Goal: Task Accomplishment & Management: Use online tool/utility

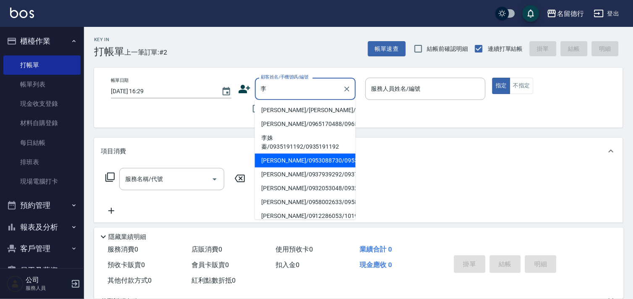
click at [274, 166] on li "[PERSON_NAME]/0953088730/0953088730" at bounding box center [305, 161] width 101 height 14
type input "[PERSON_NAME]/0953088730/0953088730"
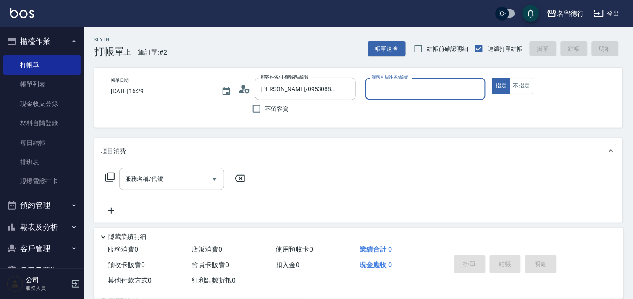
type input "婉如-10"
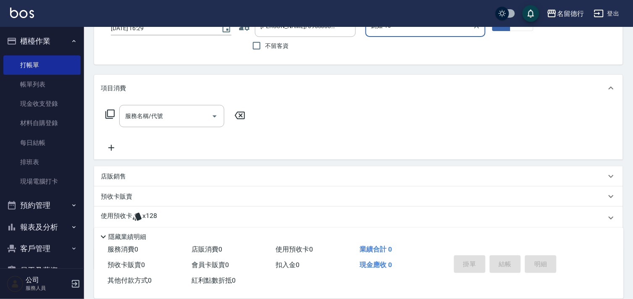
scroll to position [113, 0]
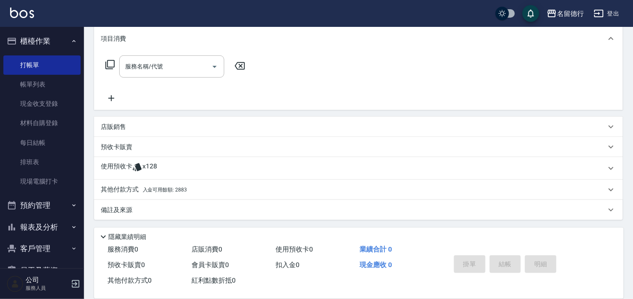
click at [111, 162] on p "使用預收卡" at bounding box center [117, 168] width 32 height 13
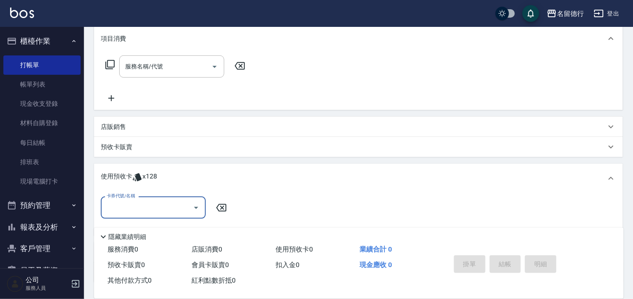
scroll to position [0, 0]
click at [117, 205] on input "卡券代號/名稱" at bounding box center [147, 207] width 85 height 15
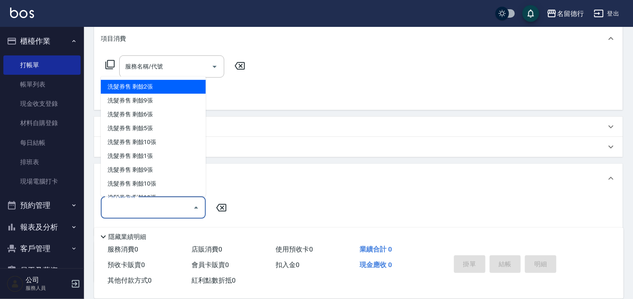
click at [148, 89] on div "洗髮券售 剩餘2張" at bounding box center [153, 87] width 105 height 14
type input "洗髮券售"
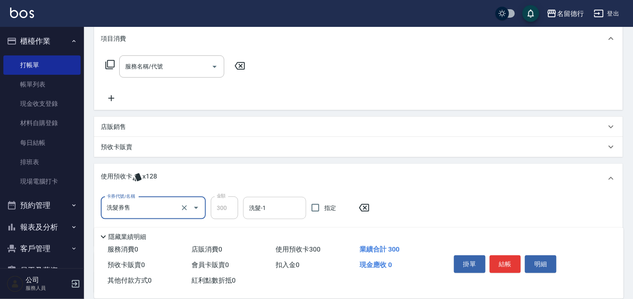
click at [269, 216] on div "洗髮-1" at bounding box center [274, 208] width 63 height 22
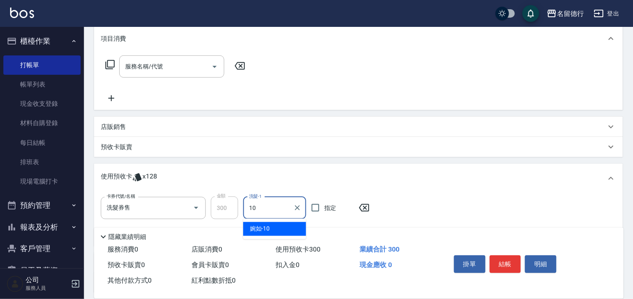
type input "婉如-10"
click at [319, 207] on input "指定" at bounding box center [316, 208] width 18 height 18
checkbox input "true"
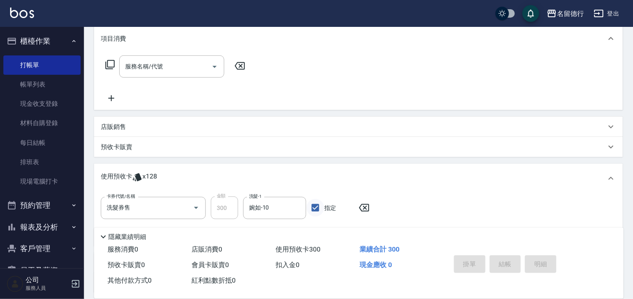
type input "[DATE] 18:10"
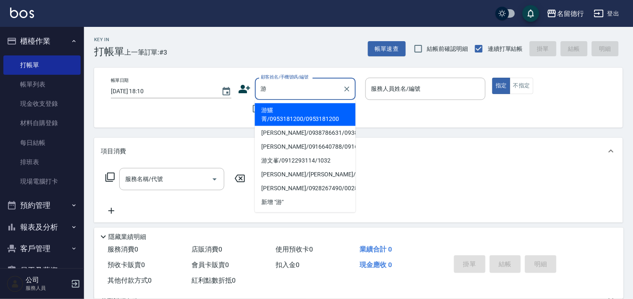
click at [291, 115] on li "游鱺菁/0953181200/0953181200" at bounding box center [305, 114] width 101 height 23
type input "游鱺菁/0953181200/0953181200"
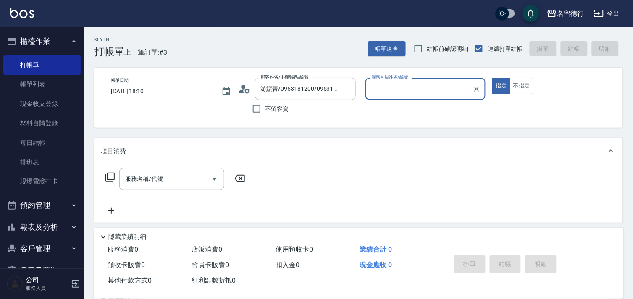
type input "婉如-10"
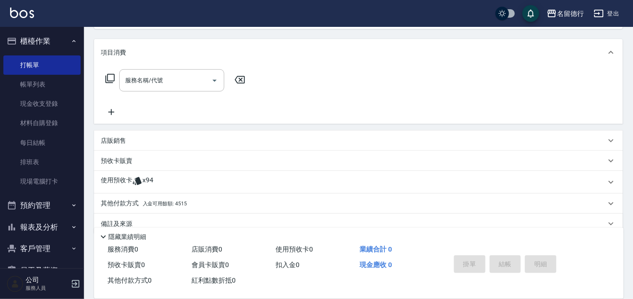
scroll to position [113, 0]
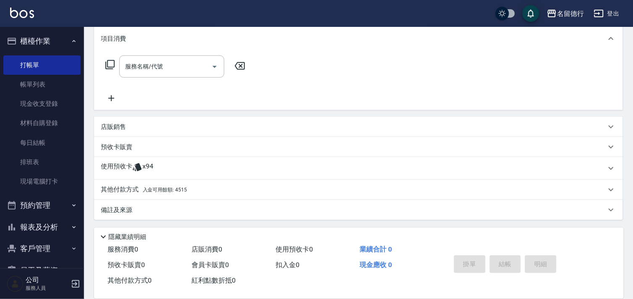
click at [121, 160] on div "使用預收卡 x94" at bounding box center [358, 168] width 529 height 23
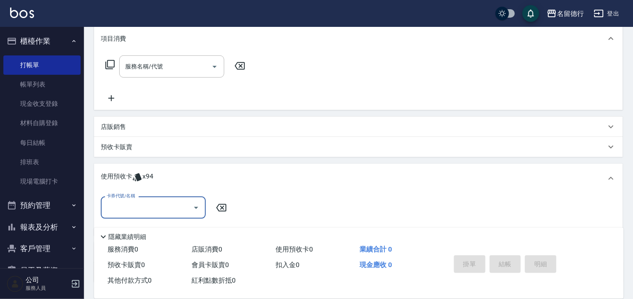
scroll to position [0, 0]
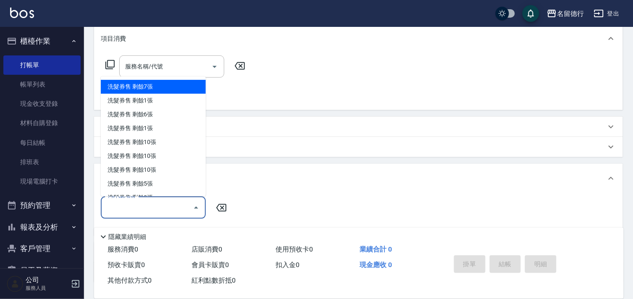
click at [121, 205] on input "卡券代號/名稱" at bounding box center [147, 207] width 85 height 15
click at [130, 93] on div "洗髮券售 剩餘7張" at bounding box center [153, 87] width 105 height 14
type input "洗髮券售"
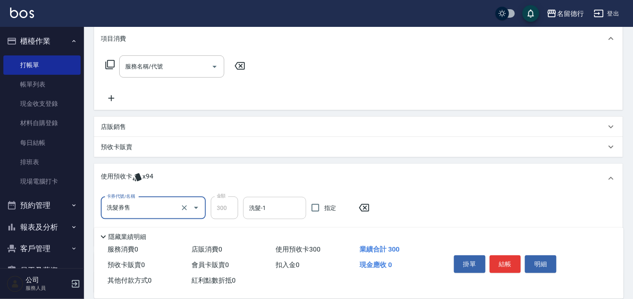
click at [255, 209] on div "洗髮-1 洗髮-1" at bounding box center [274, 208] width 63 height 22
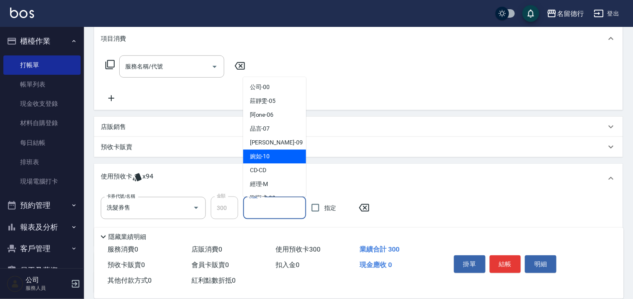
click at [257, 161] on div "婉如 -10" at bounding box center [274, 157] width 63 height 14
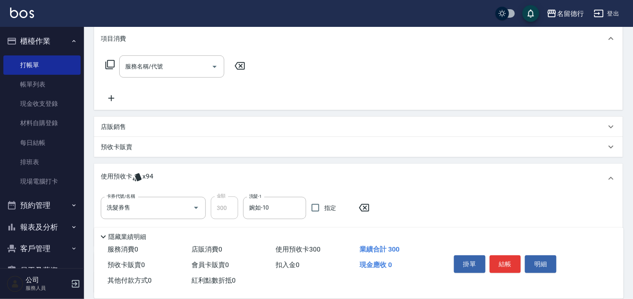
type input "婉如-10"
click at [318, 207] on input "指定" at bounding box center [316, 208] width 18 height 18
checkbox input "true"
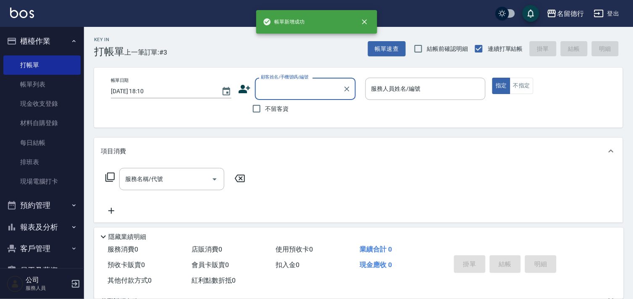
scroll to position [0, 0]
click at [258, 110] on input "不留客資" at bounding box center [257, 109] width 18 height 18
checkbox input "true"
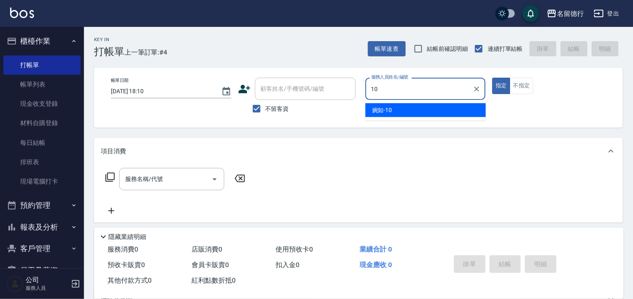
type input "婉如-10"
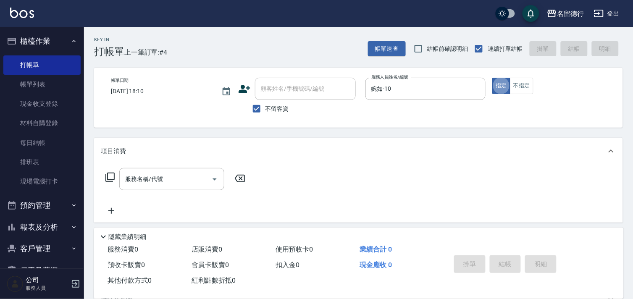
type button "true"
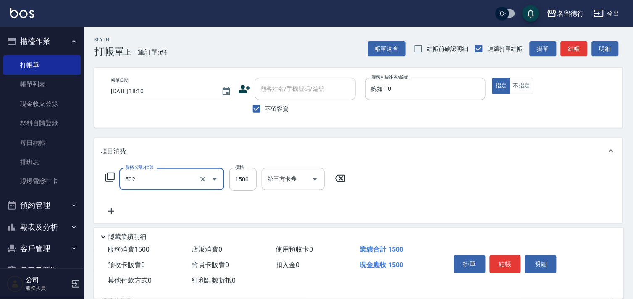
type input "染髮(502)"
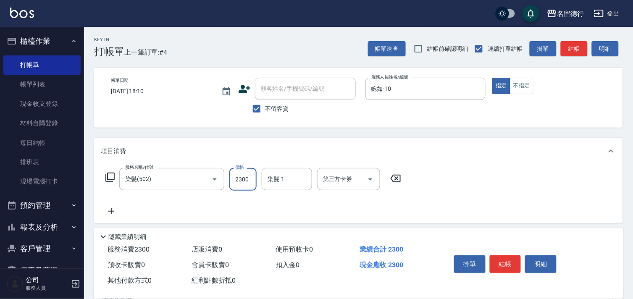
type input "2300"
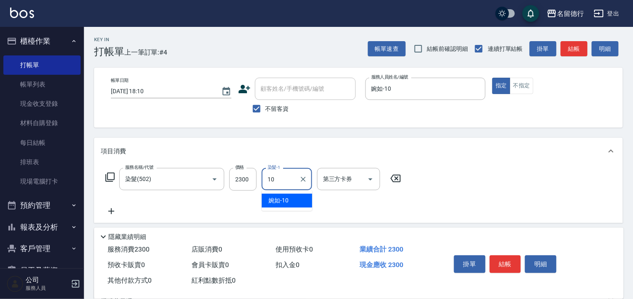
type input "婉如-10"
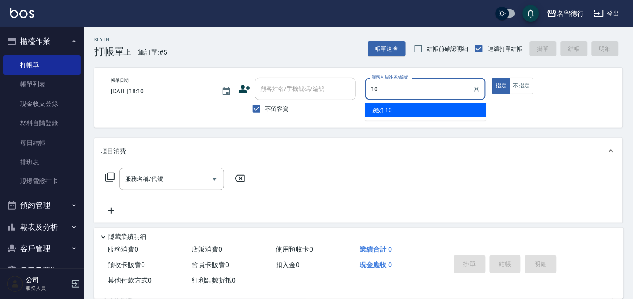
type input "婉如-10"
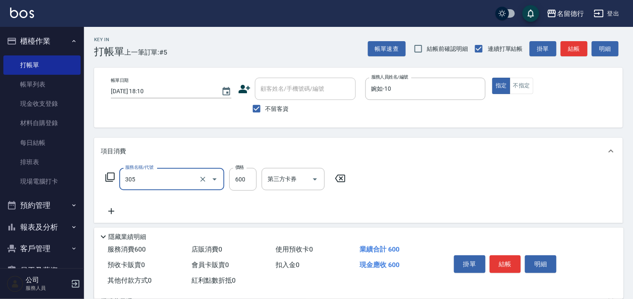
type input "剪髮(305)"
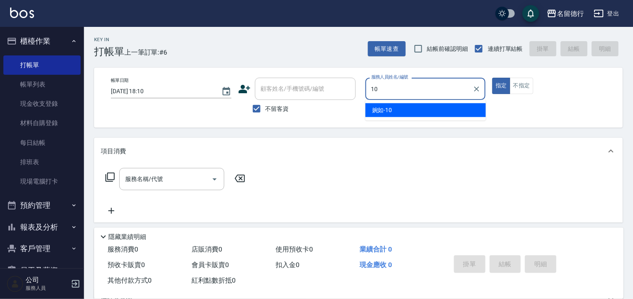
type input "婉如-10"
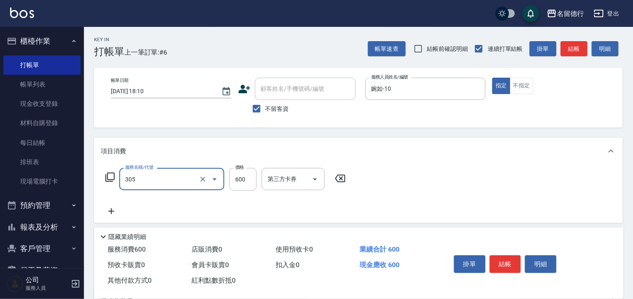
type input "剪髮(305)"
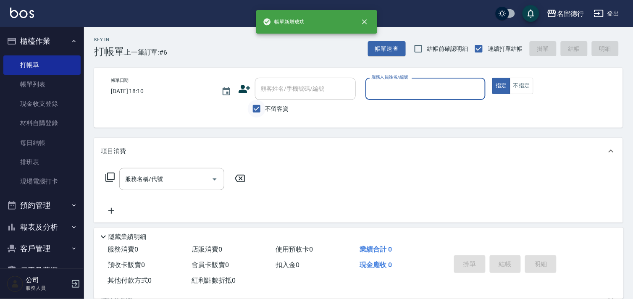
click at [257, 107] on input "不留客資" at bounding box center [257, 109] width 18 height 18
checkbox input "false"
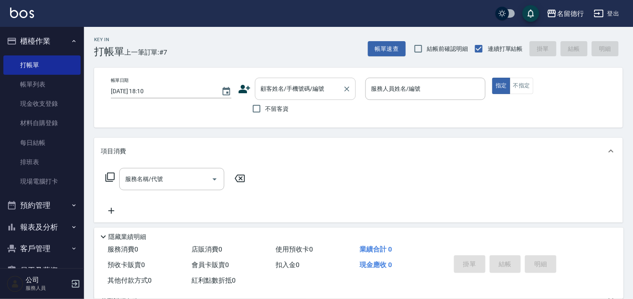
click at [267, 91] on div "顧客姓名/手機號碼/編號 顧客姓名/手機號碼/編號" at bounding box center [305, 89] width 101 height 22
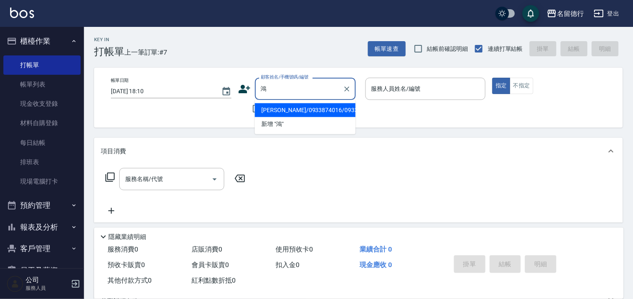
click at [274, 117] on li "[PERSON_NAME]/0933874016/0933874016" at bounding box center [305, 110] width 101 height 14
type input "[PERSON_NAME]/0933874016/0933874016"
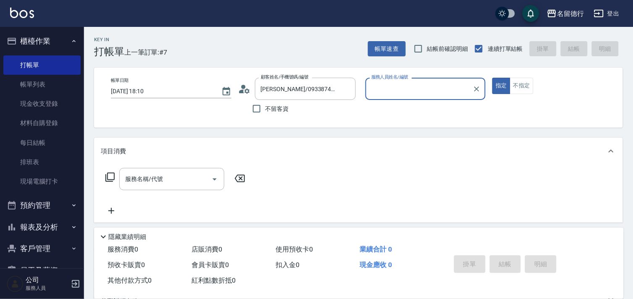
type input "婉如-10"
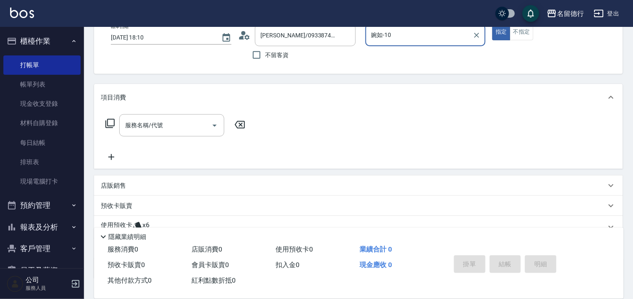
scroll to position [113, 0]
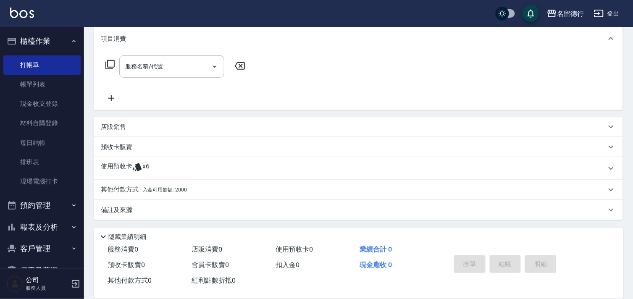
click at [123, 166] on p "使用預收卡" at bounding box center [117, 168] width 32 height 13
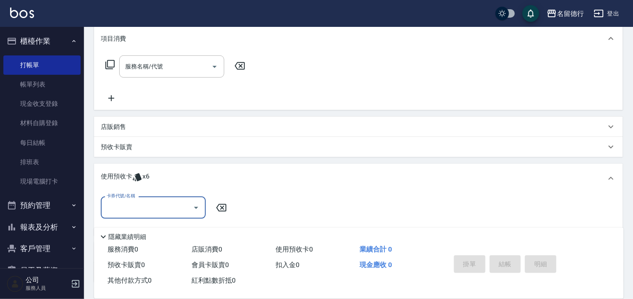
scroll to position [0, 0]
click at [135, 211] on input "卡券代號/名稱" at bounding box center [147, 207] width 85 height 15
click at [146, 230] on div "113染髮10次預收 剩餘6張" at bounding box center [153, 229] width 105 height 14
type input "113染髮10次預收"
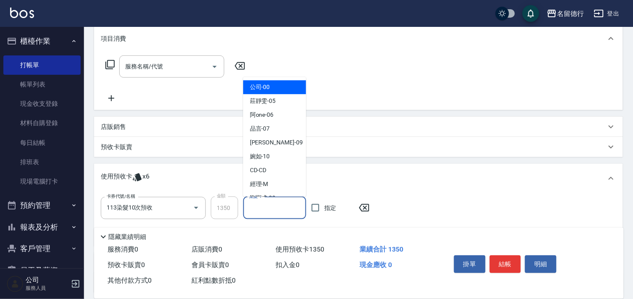
click at [258, 210] on input "染髮-1" at bounding box center [274, 208] width 55 height 15
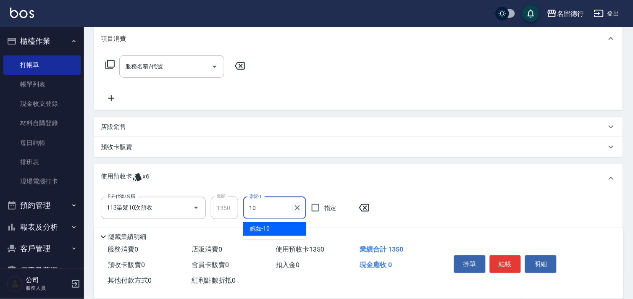
type input "婉如-10"
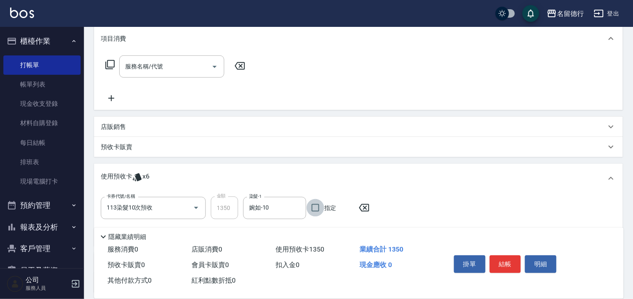
click at [313, 208] on input "指定" at bounding box center [316, 208] width 18 height 18
checkbox input "true"
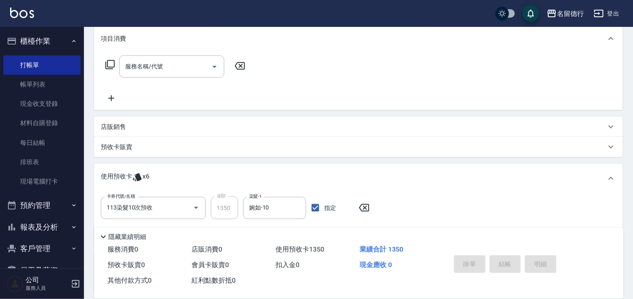
type input "[DATE] 18:11"
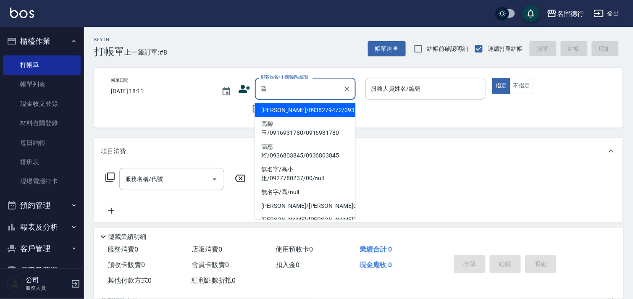
click at [310, 137] on li "高碧玉/0916931780/0916931780" at bounding box center [305, 128] width 101 height 23
type input "高碧玉/0916931780/0916931780"
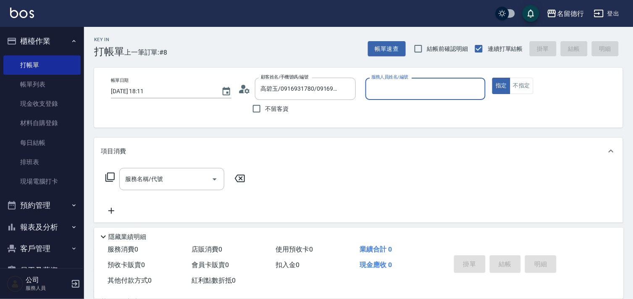
click at [384, 89] on input "服務人員姓名/編號" at bounding box center [425, 89] width 113 height 15
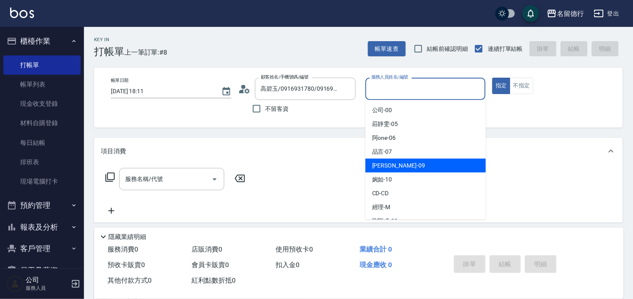
click at [379, 166] on span "[PERSON_NAME] -09" at bounding box center [398, 165] width 53 height 9
type input "[PERSON_NAME]-09"
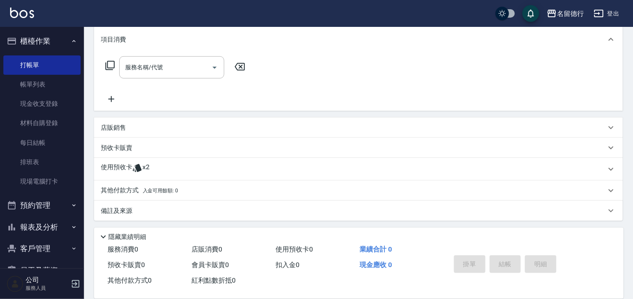
scroll to position [113, 0]
click at [118, 167] on p "使用預收卡" at bounding box center [117, 168] width 32 height 13
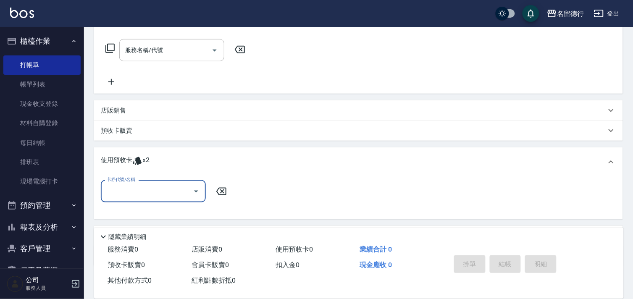
scroll to position [0, 0]
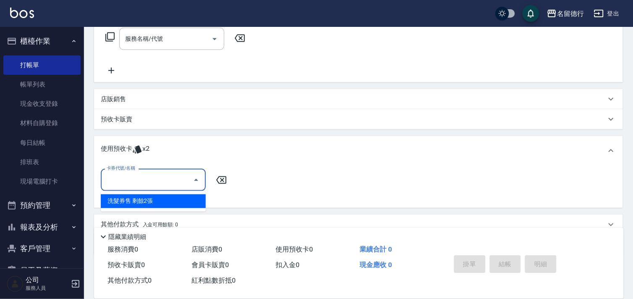
click at [130, 176] on input "卡券代號/名稱" at bounding box center [147, 180] width 85 height 15
click at [152, 202] on div "洗髮券售 剩餘2張" at bounding box center [153, 202] width 105 height 14
type input "洗髮券售"
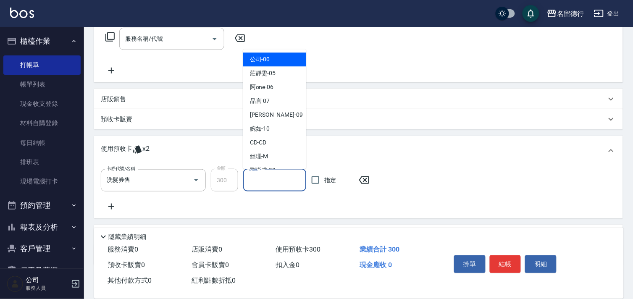
click at [254, 179] on input "洗髮-1" at bounding box center [274, 180] width 55 height 15
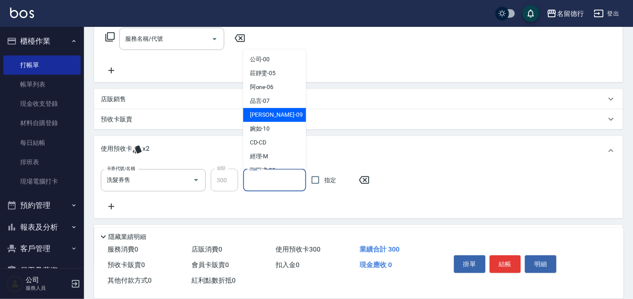
click at [265, 118] on span "[PERSON_NAME] -09" at bounding box center [276, 115] width 53 height 9
type input "[PERSON_NAME]-09"
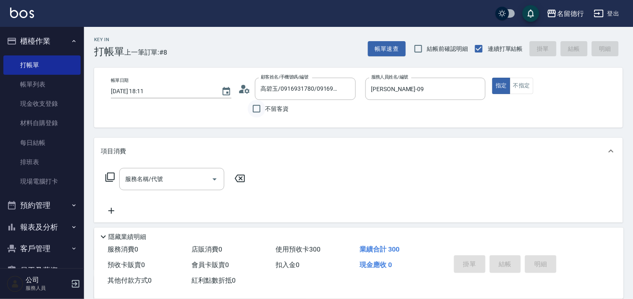
type input "[DATE] 18:33"
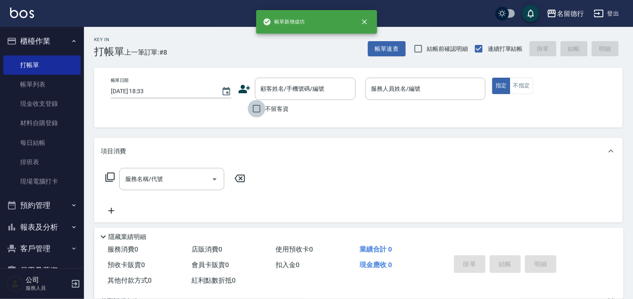
click at [255, 108] on input "不留客資" at bounding box center [257, 109] width 18 height 18
checkbox input "true"
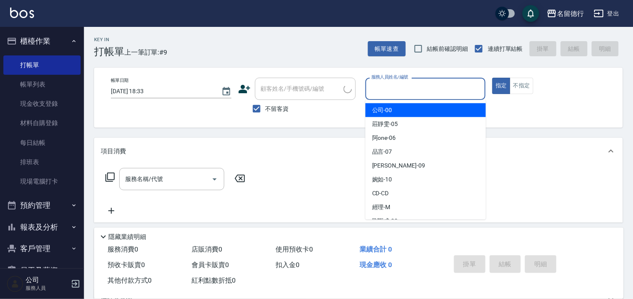
click at [385, 88] on input "服務人員姓名/編號" at bounding box center [425, 89] width 113 height 15
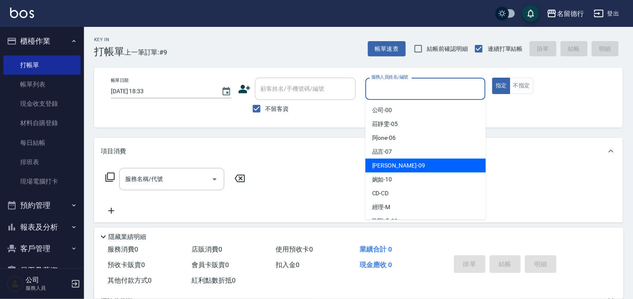
click at [376, 162] on span "[PERSON_NAME] -09" at bounding box center [398, 165] width 53 height 9
type input "[PERSON_NAME]-09"
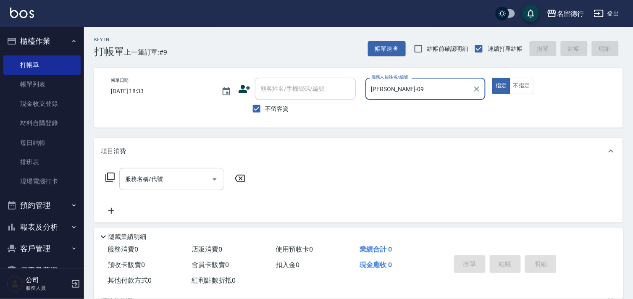
click at [153, 177] on div "服務名稱/代號 服務名稱/代號" at bounding box center [171, 179] width 105 height 22
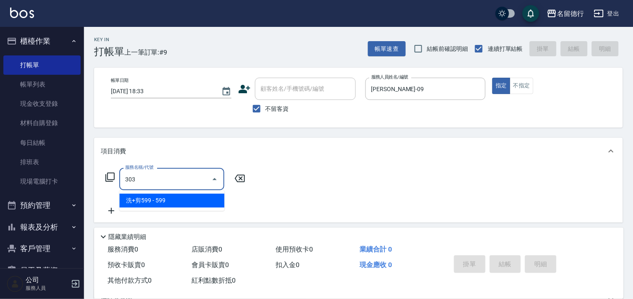
click at [165, 209] on ul "洗+剪599 - 599" at bounding box center [171, 200] width 105 height 21
click at [199, 200] on span "洗+剪599 - 599" at bounding box center [171, 201] width 105 height 14
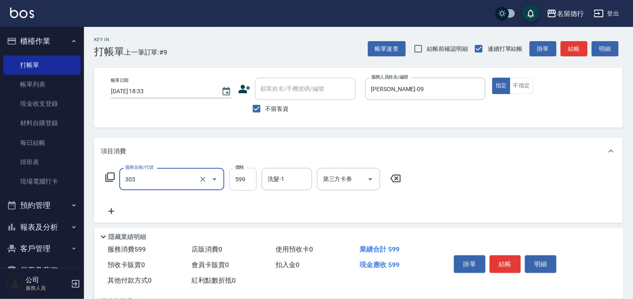
type input "洗+剪599(303)"
click at [240, 179] on input "599" at bounding box center [242, 179] width 27 height 23
type input "800"
click at [268, 174] on input "洗髮-1" at bounding box center [287, 179] width 43 height 15
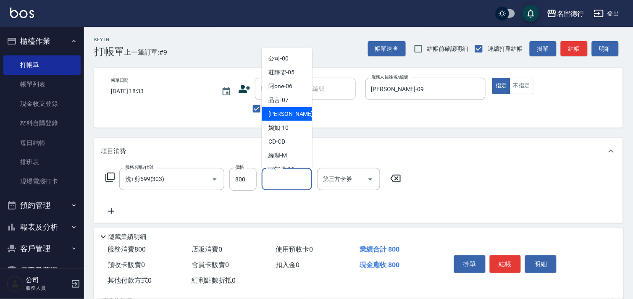
click at [272, 119] on div "[PERSON_NAME] -09" at bounding box center [287, 114] width 50 height 14
type input "[PERSON_NAME]-09"
